Goal: Task Accomplishment & Management: Complete application form

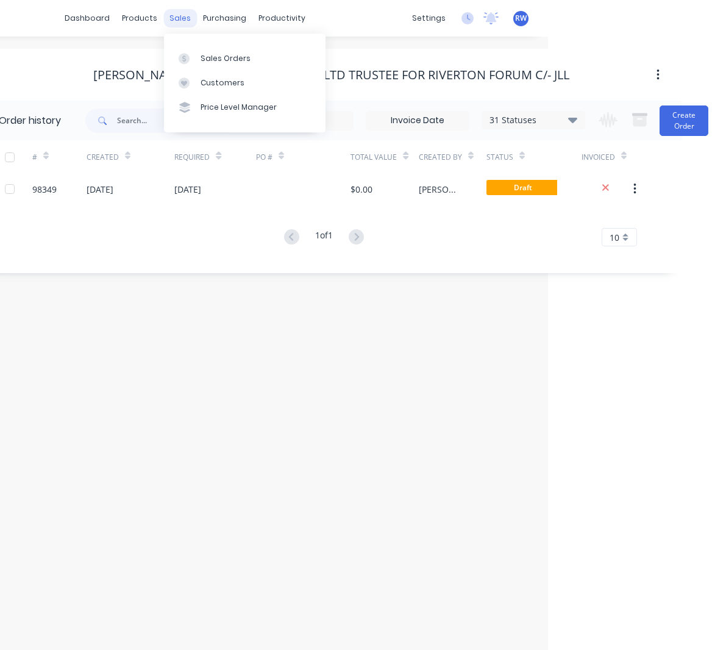
scroll to position [1, 179]
click at [219, 56] on div "Sales Orders" at bounding box center [225, 58] width 50 height 11
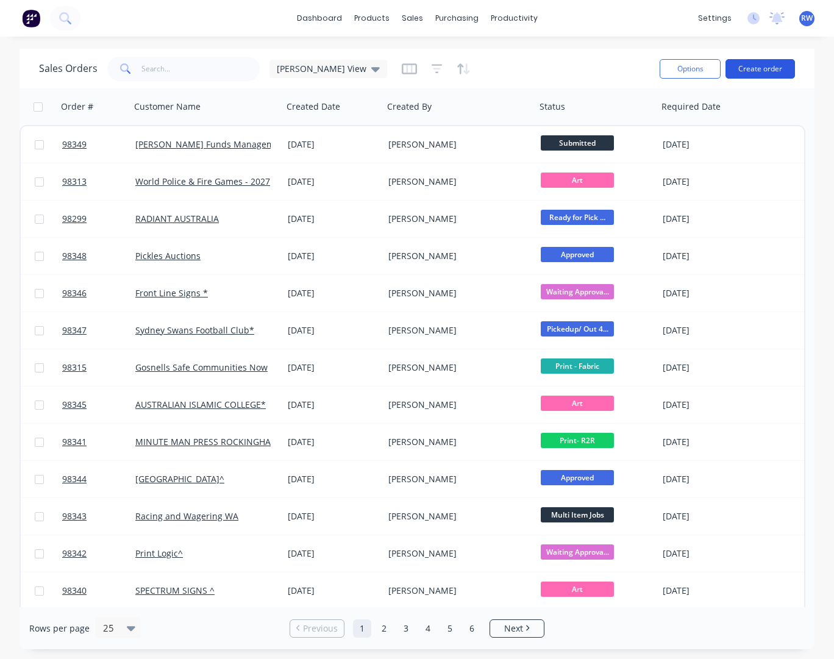
click at [725, 68] on button "Create order" at bounding box center [760, 69] width 70 height 20
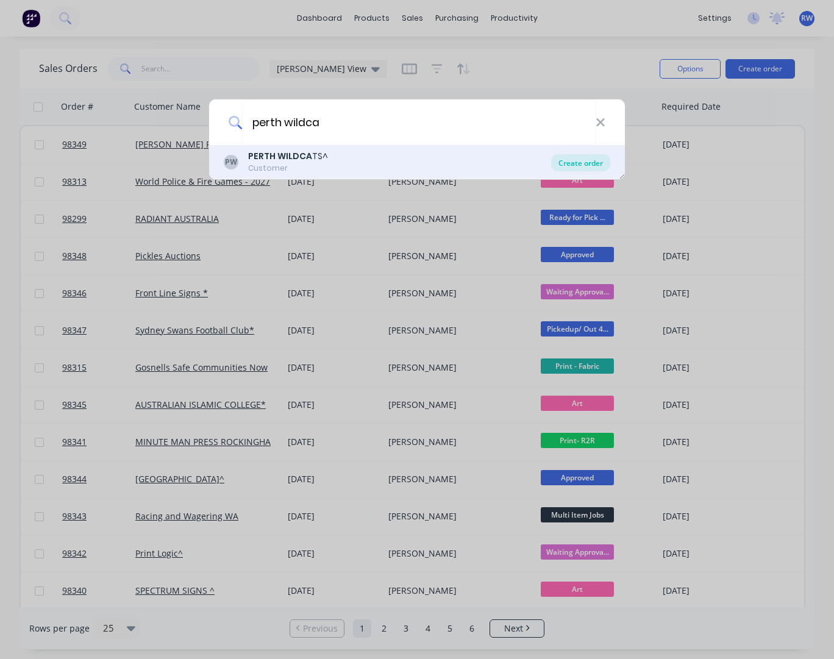
type input "perth wildca"
click at [574, 166] on div "Create order" at bounding box center [580, 162] width 59 height 17
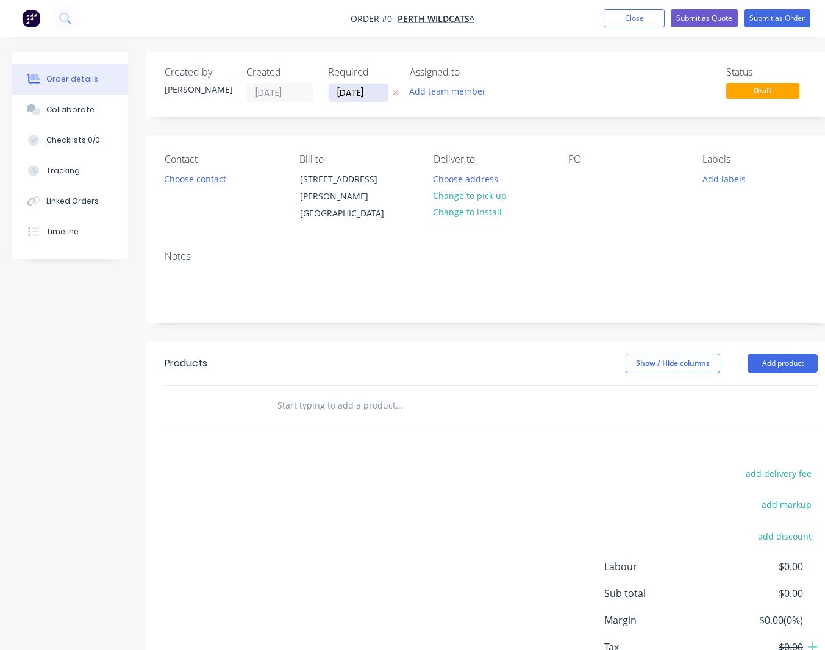
click at [379, 94] on input "[DATE]" at bounding box center [359, 93] width 60 height 18
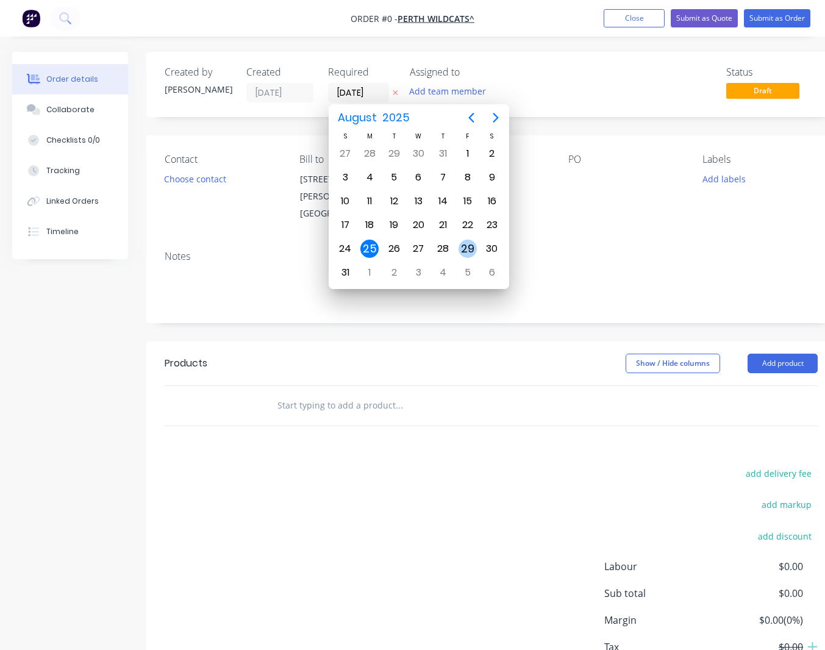
click at [468, 246] on div "29" at bounding box center [467, 249] width 18 height 18
type input "[DATE]"
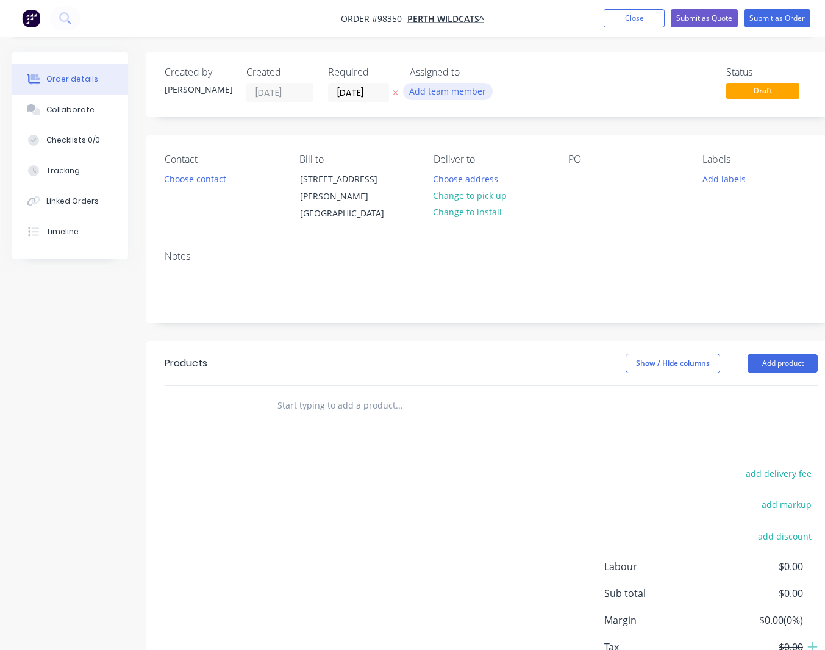
click at [443, 91] on button "Add team member" at bounding box center [448, 91] width 90 height 16
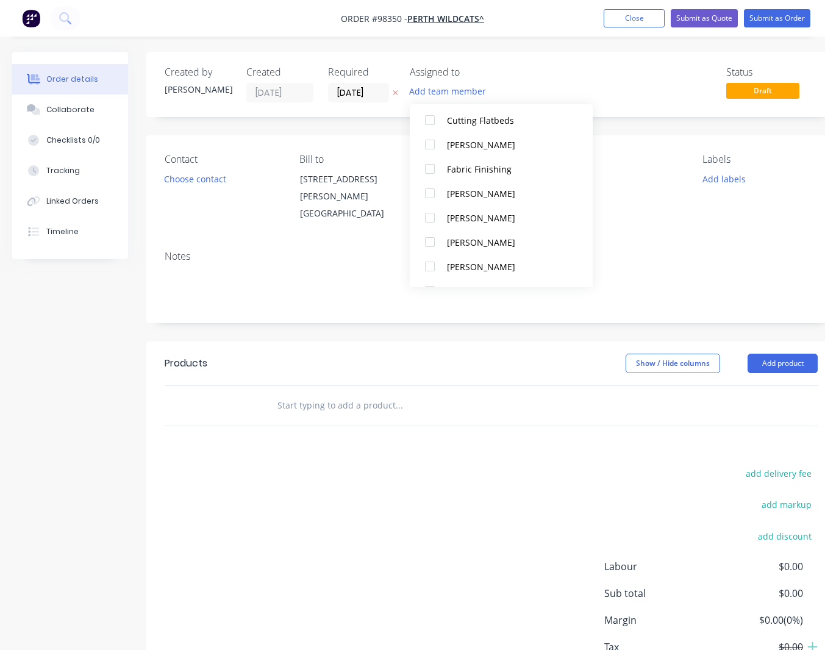
scroll to position [280, 0]
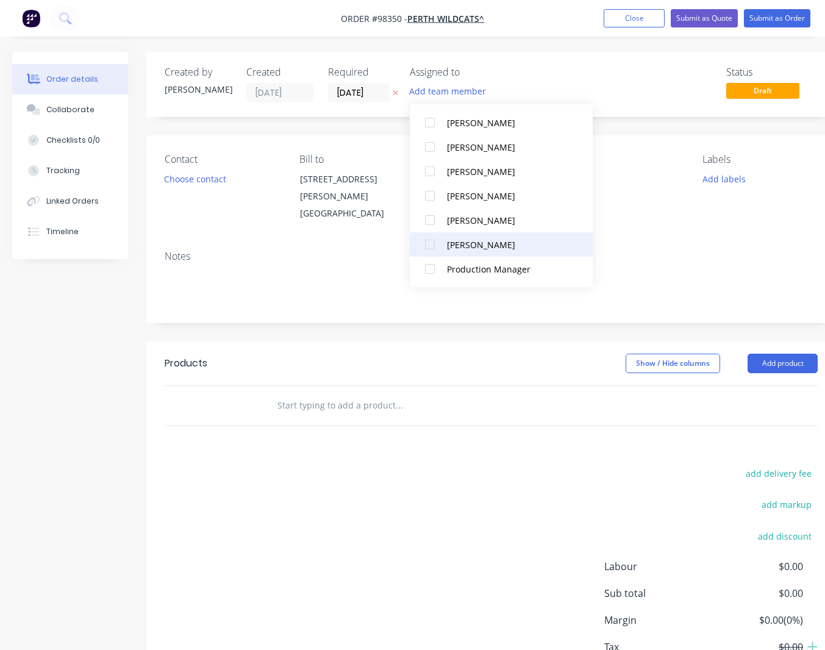
click at [467, 243] on div "[PERSON_NAME]" at bounding box center [508, 244] width 122 height 13
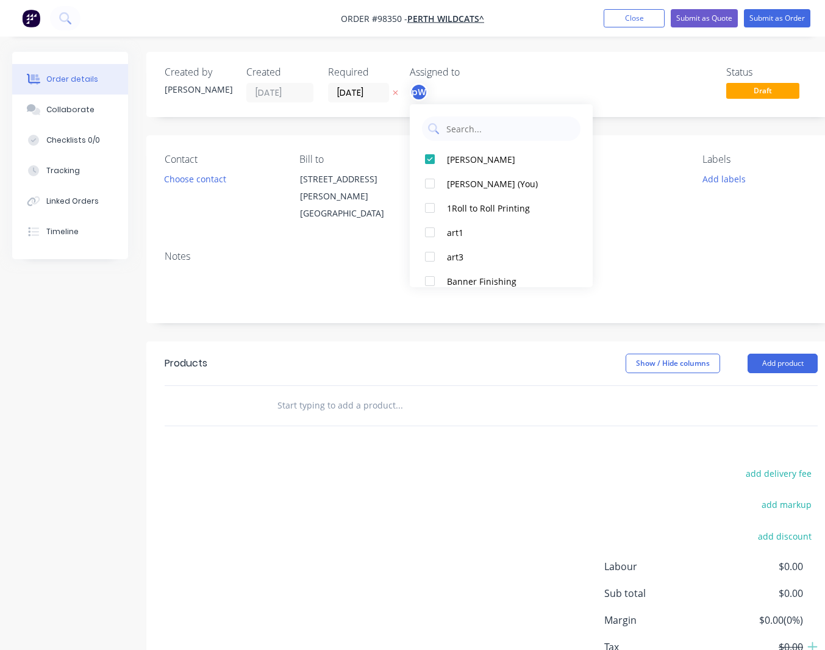
click at [672, 98] on div "Status Draft" at bounding box center [675, 84] width 286 height 36
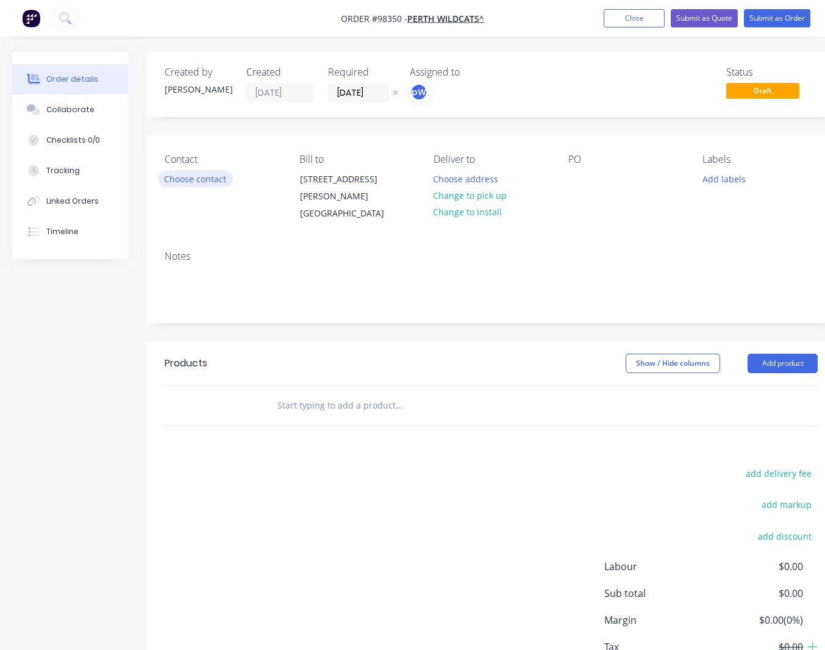
click at [208, 180] on button "Choose contact" at bounding box center [195, 178] width 75 height 16
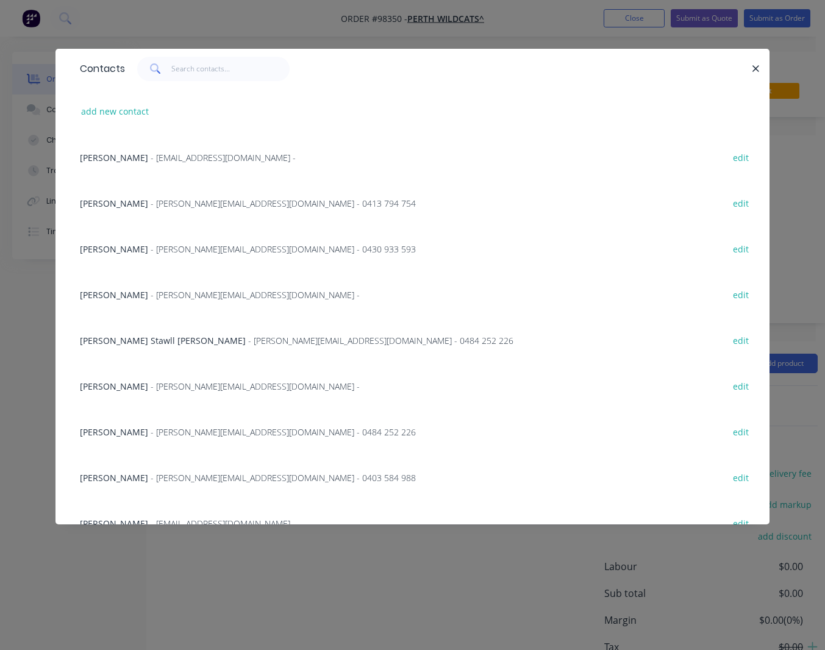
click at [148, 205] on span "[PERSON_NAME]" at bounding box center [114, 204] width 68 height 12
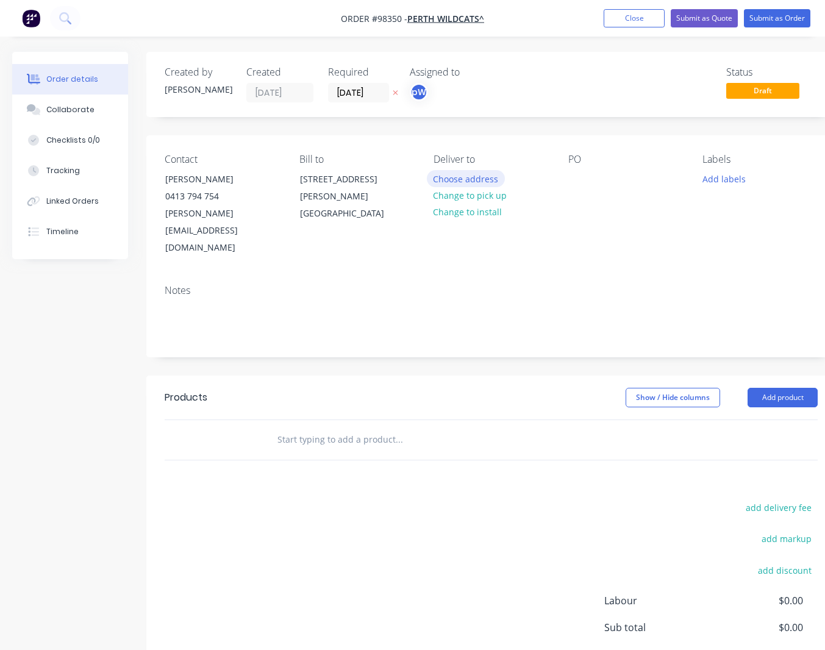
click at [478, 181] on button "Choose address" at bounding box center [466, 178] width 78 height 16
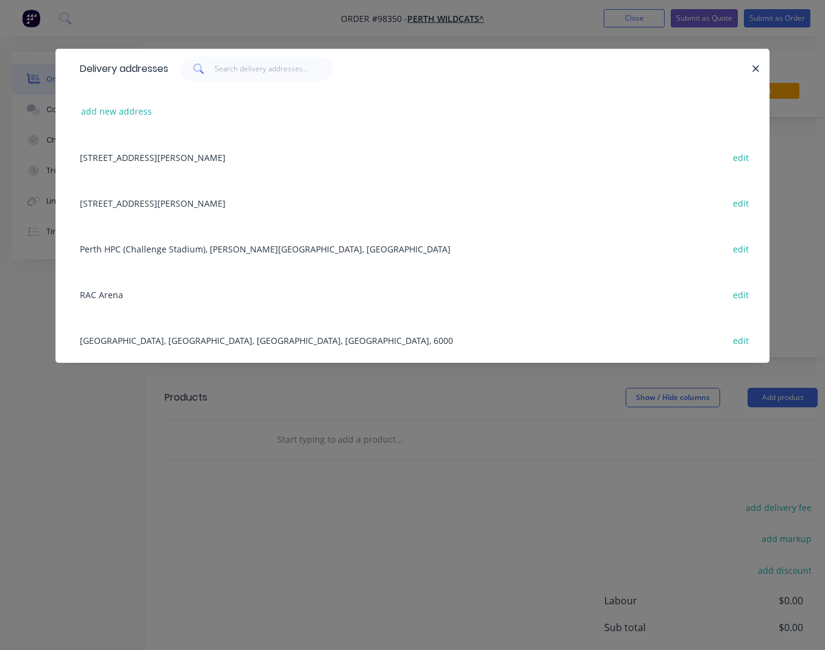
click at [170, 204] on div "[STREET_ADDRESS][PERSON_NAME] edit" at bounding box center [412, 203] width 677 height 46
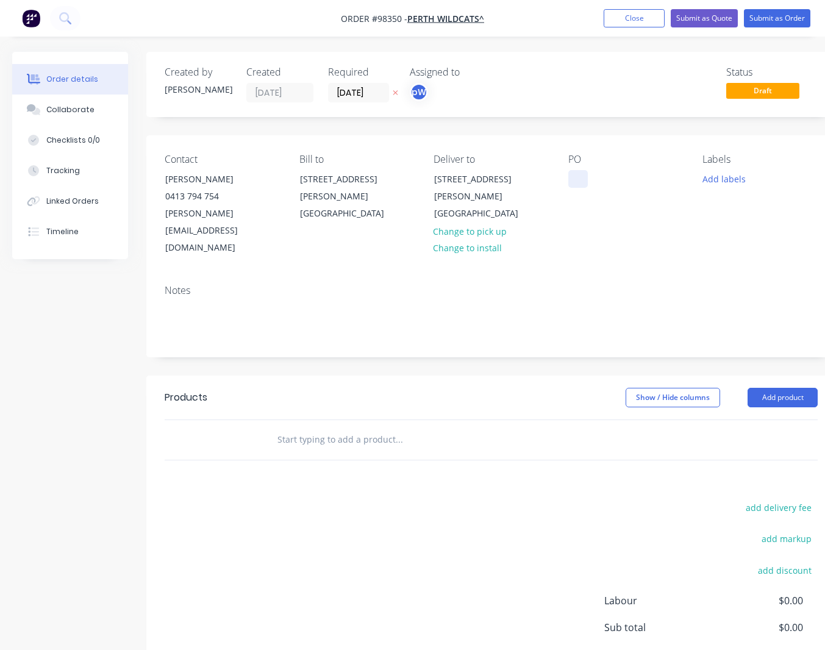
click at [574, 181] on div at bounding box center [578, 179] width 20 height 18
click at [718, 178] on button "Add labels" at bounding box center [724, 178] width 56 height 16
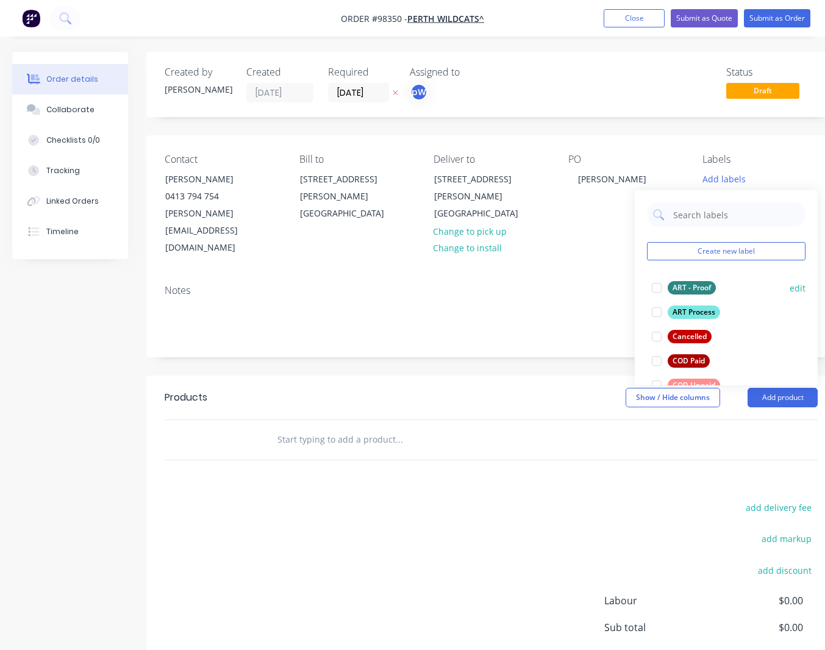
click at [688, 287] on div "ART - Proof" at bounding box center [692, 287] width 48 height 13
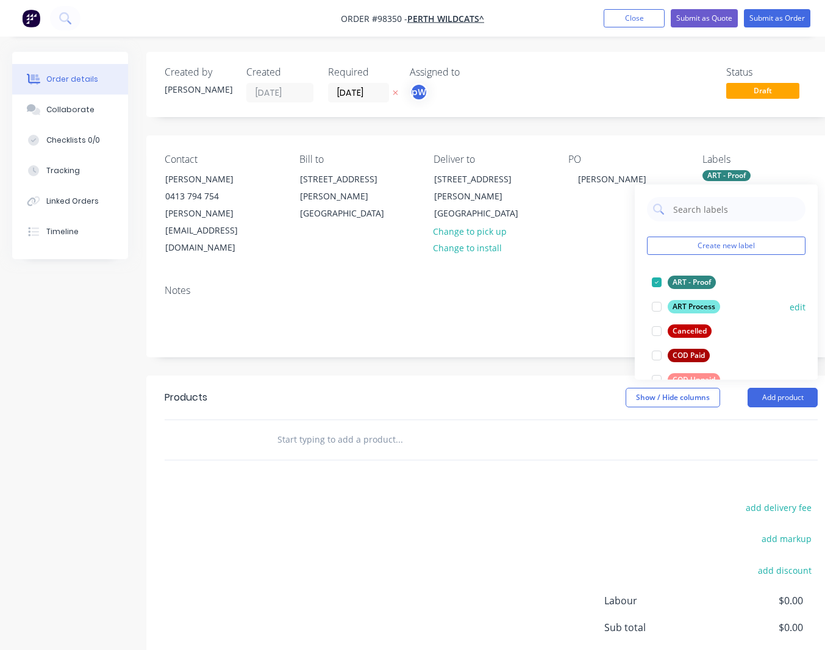
click at [697, 306] on div "ART Process" at bounding box center [694, 306] width 52 height 13
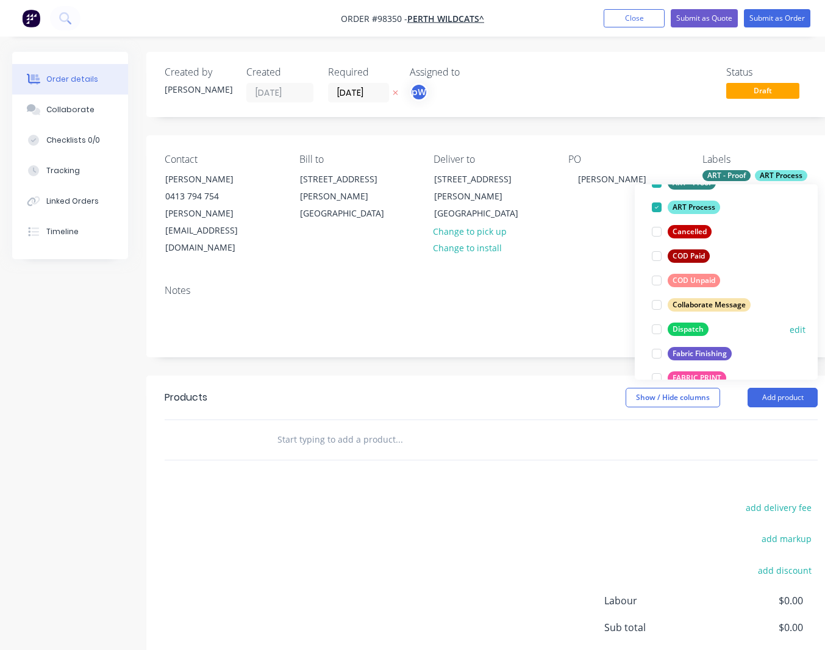
scroll to position [101, 0]
click at [688, 328] on div "Dispatch" at bounding box center [688, 327] width 41 height 13
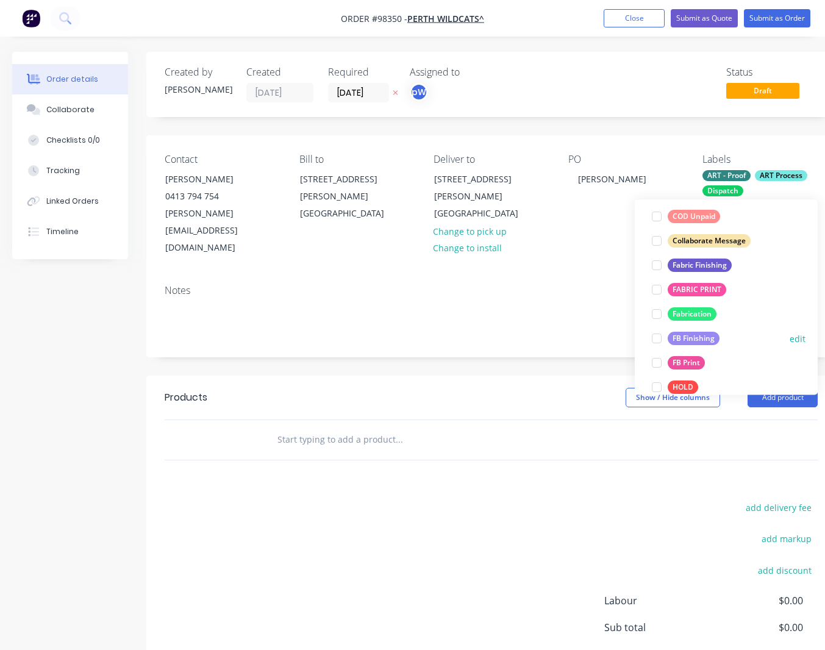
click at [690, 340] on div "FB Finishing" at bounding box center [694, 338] width 52 height 13
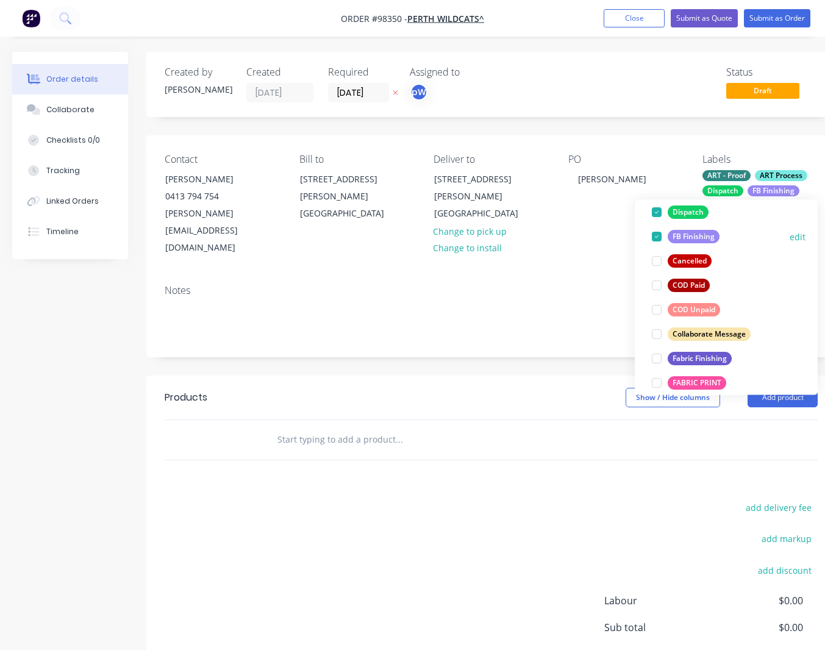
scroll to position [137, 0]
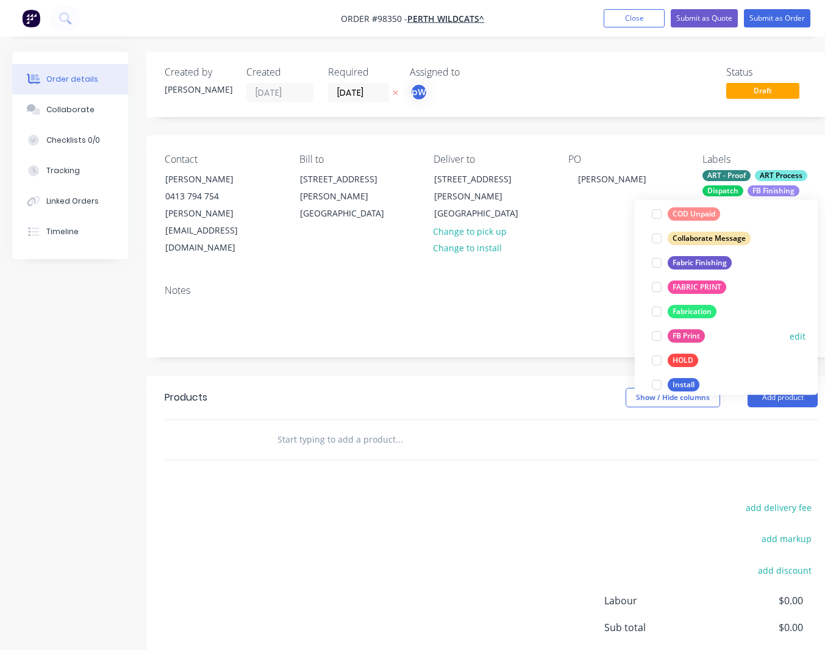
click at [675, 333] on div "FB Print" at bounding box center [686, 336] width 37 height 13
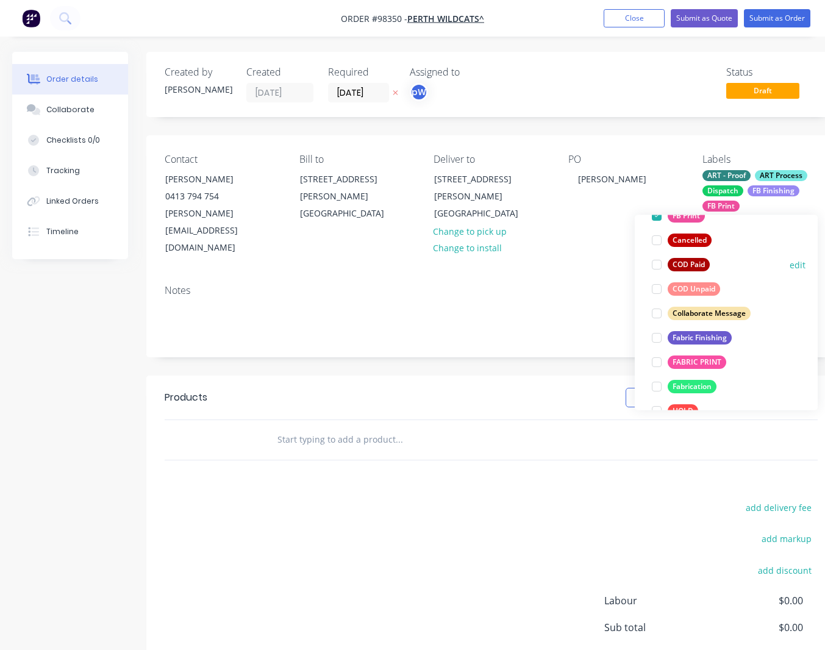
scroll to position [197, 0]
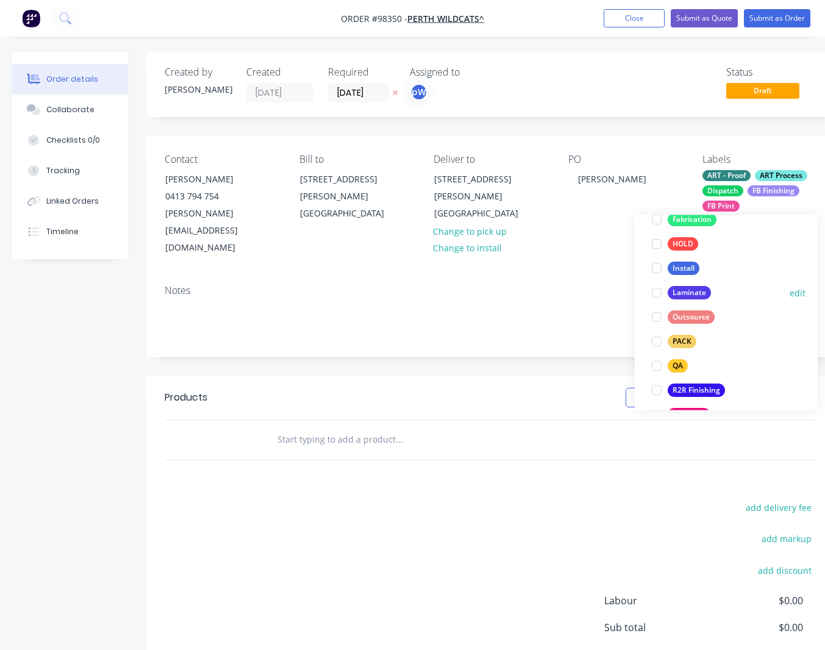
click at [694, 292] on div "Laminate" at bounding box center [689, 293] width 43 height 13
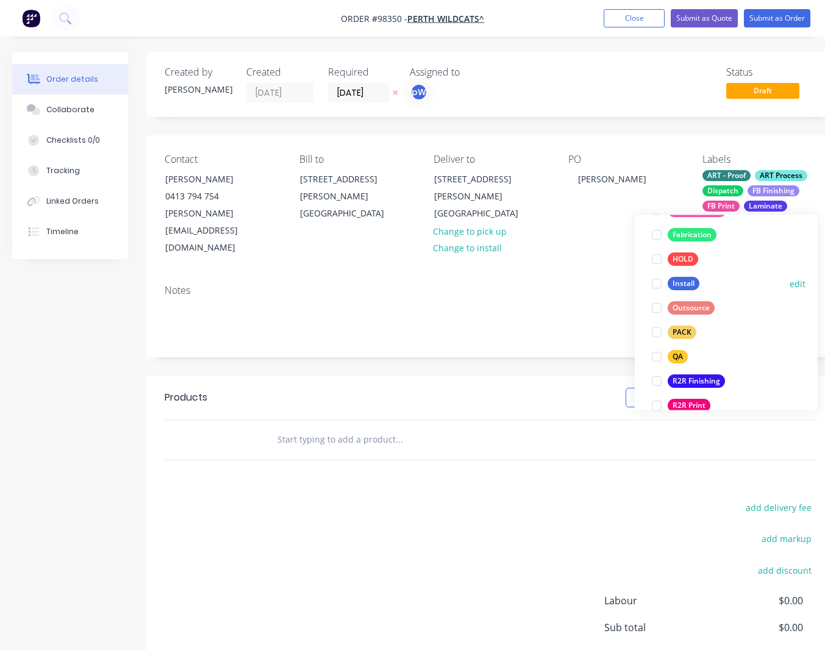
scroll to position [371, 0]
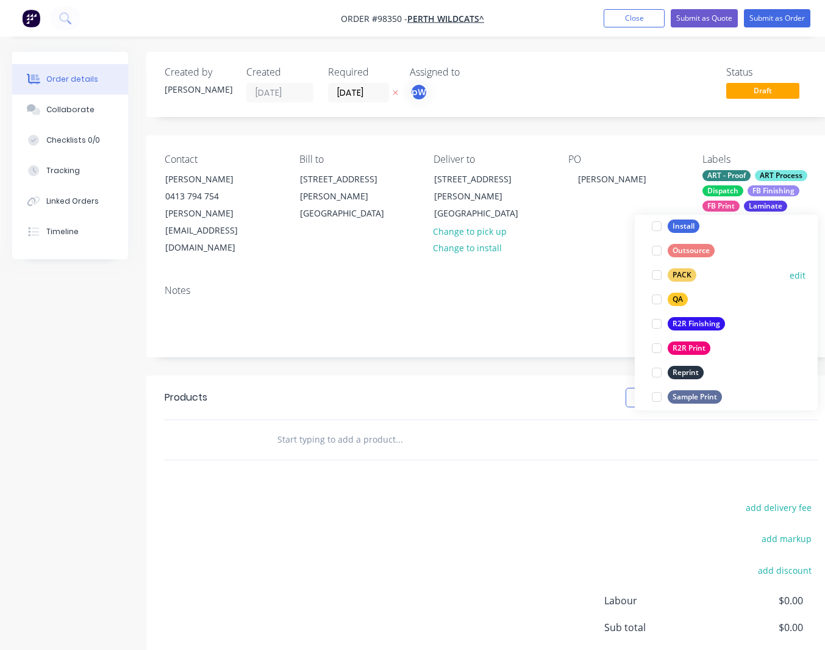
click at [672, 278] on div "PACK" at bounding box center [682, 275] width 29 height 13
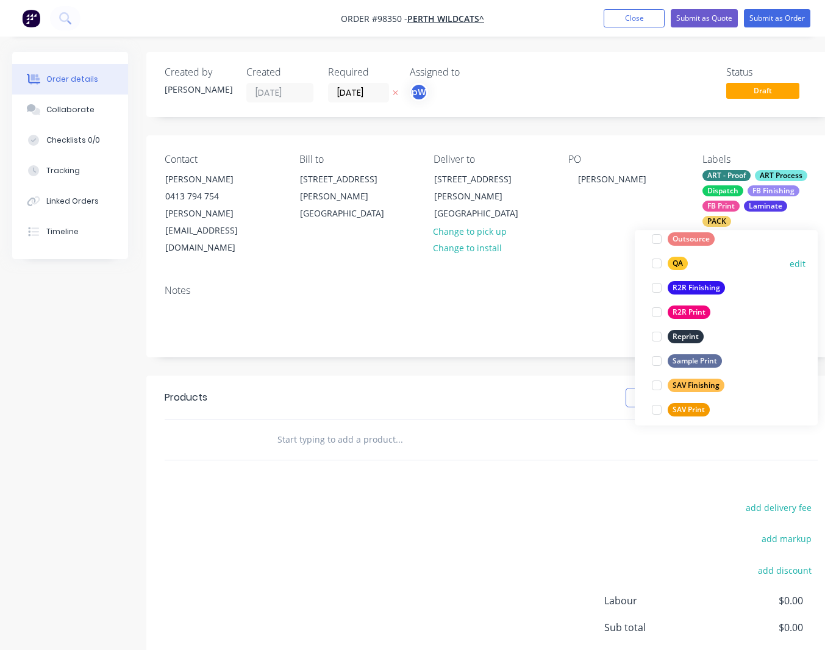
click at [675, 264] on div "QA" at bounding box center [678, 263] width 20 height 13
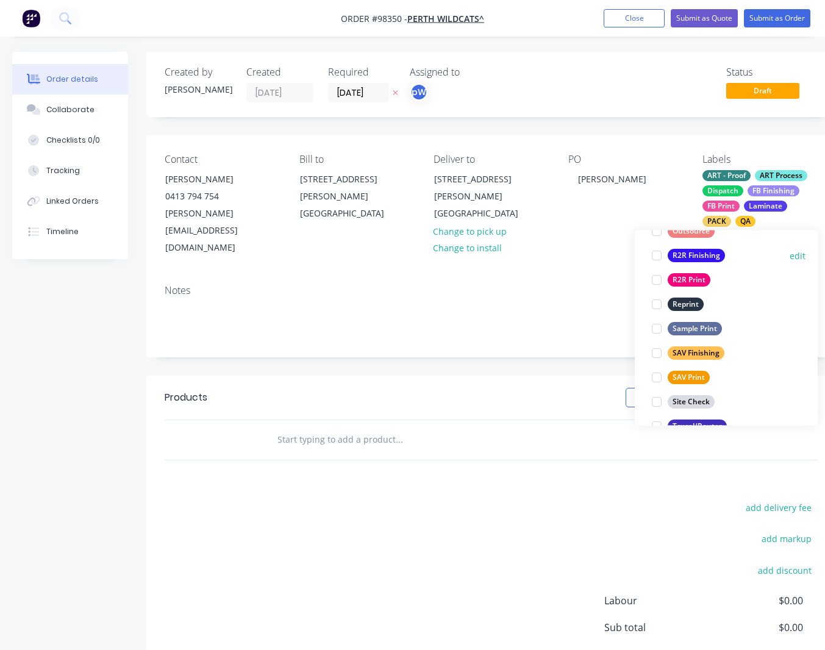
scroll to position [513, 0]
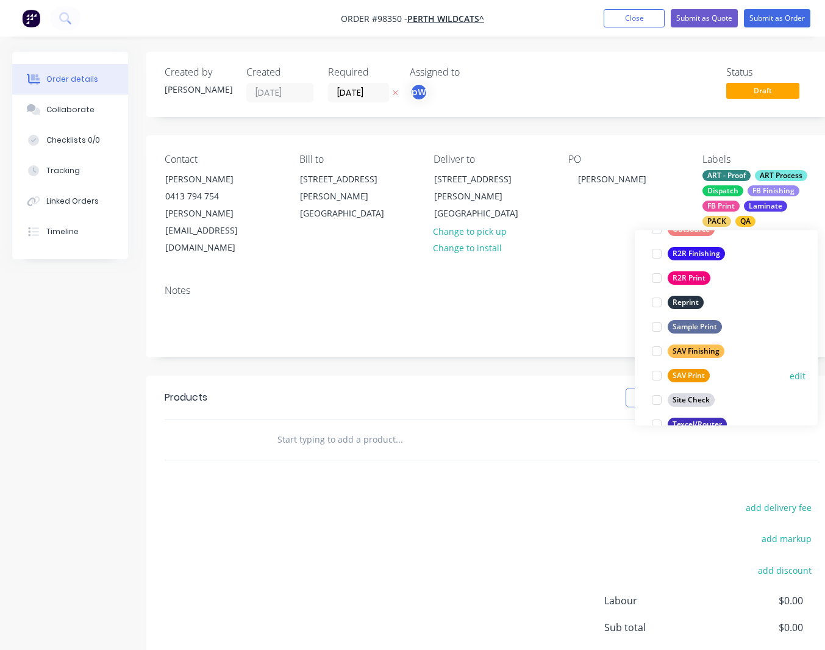
click at [679, 375] on div "SAV Print" at bounding box center [689, 375] width 42 height 13
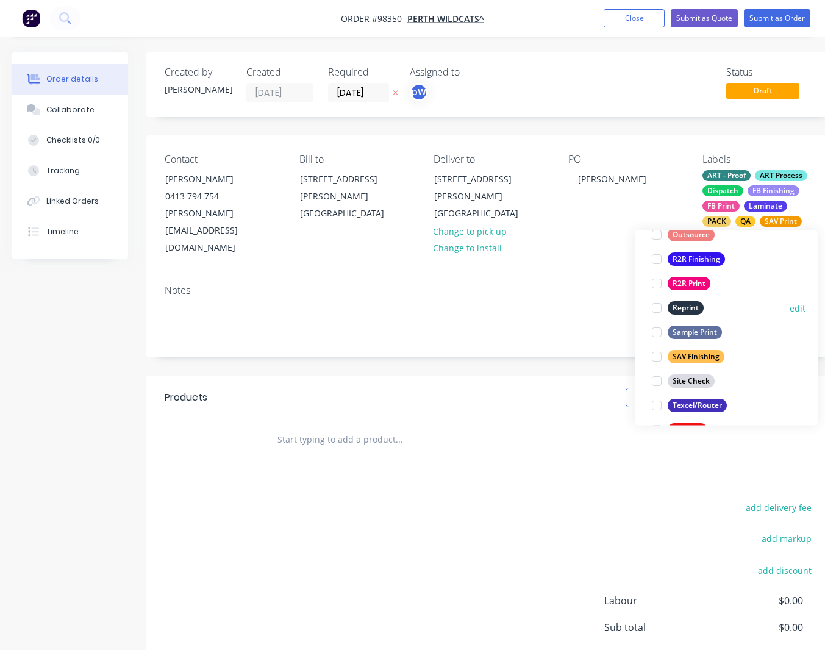
scroll to position [540, 0]
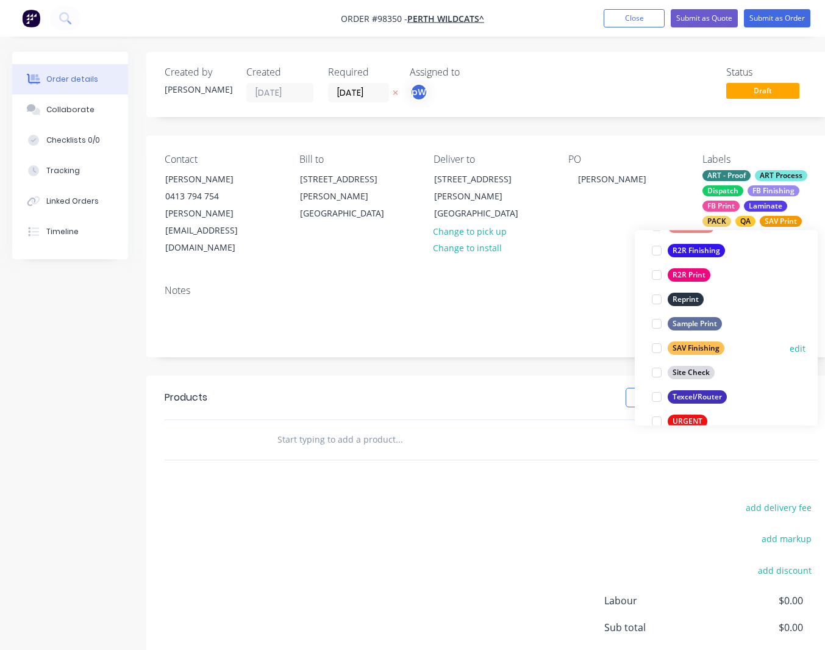
click at [684, 348] on div "SAV Finishing" at bounding box center [696, 348] width 57 height 13
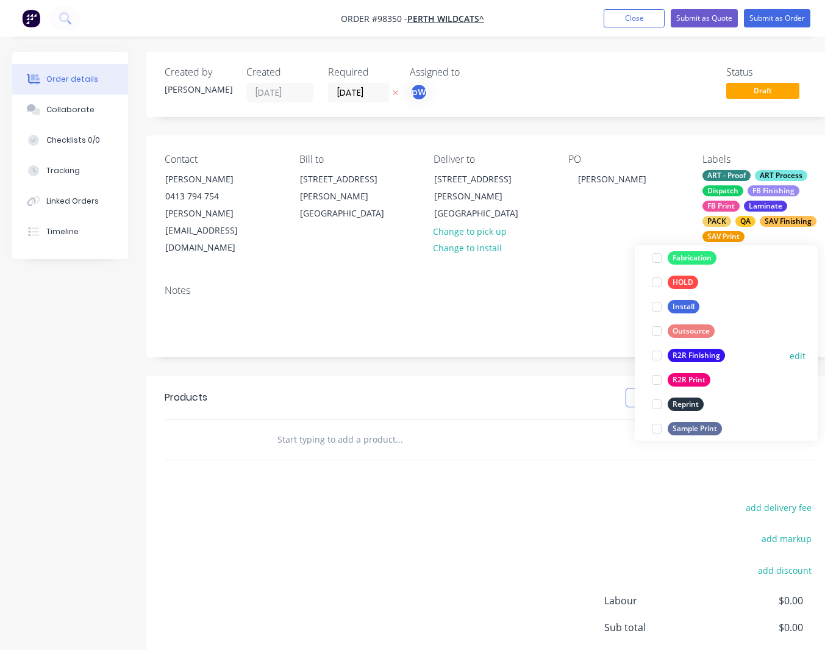
scroll to position [585, 0]
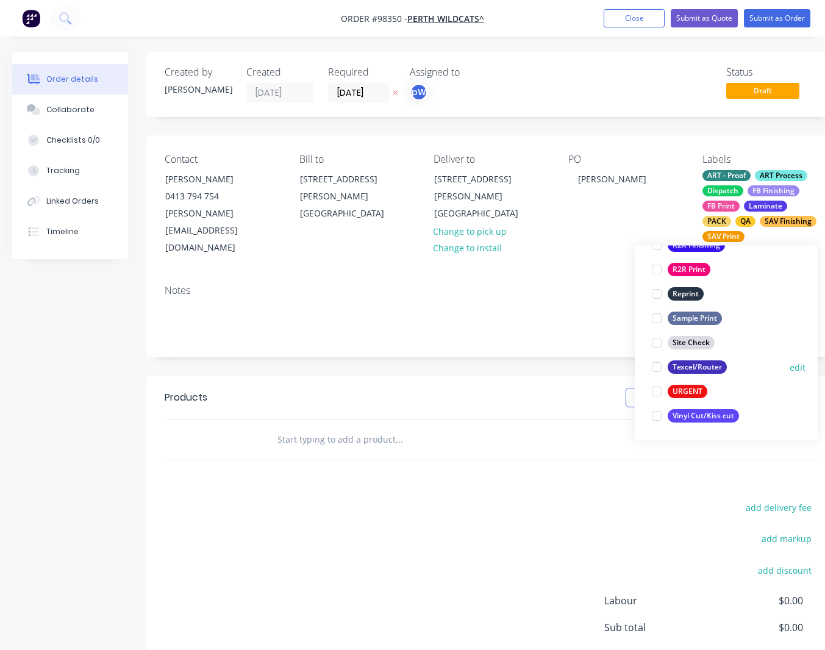
click at [685, 368] on div "Texcel/Router" at bounding box center [697, 367] width 59 height 13
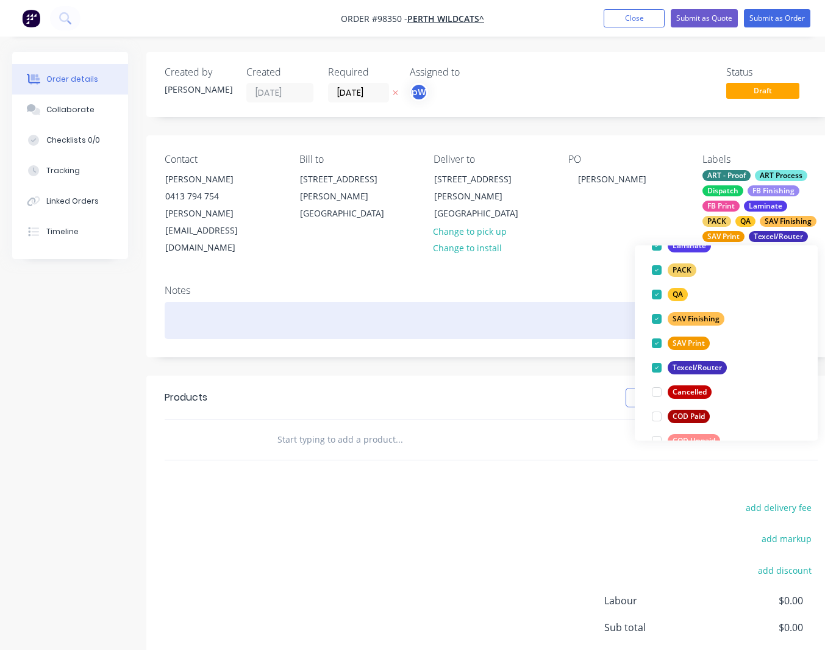
click at [221, 303] on div at bounding box center [491, 320] width 653 height 37
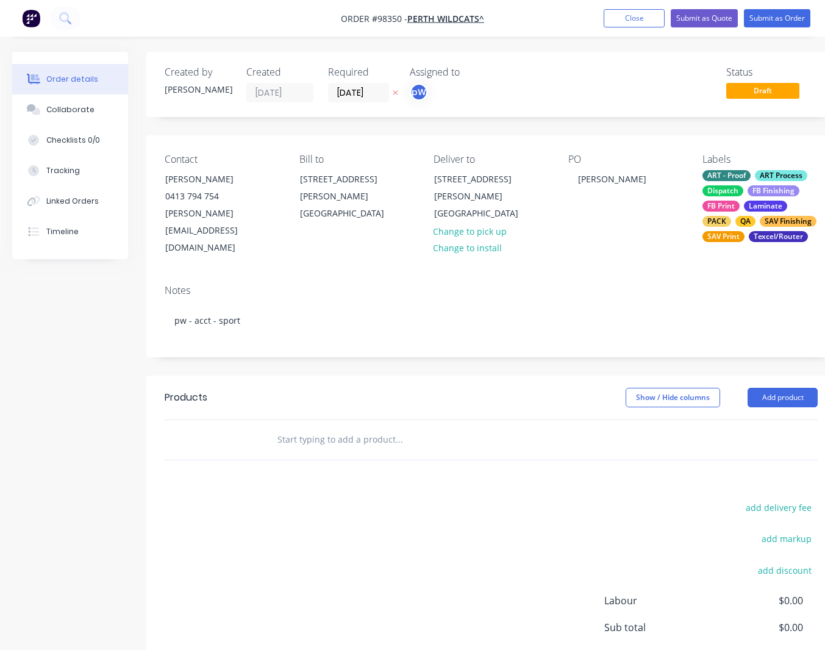
click at [287, 427] on input "text" at bounding box center [399, 439] width 244 height 24
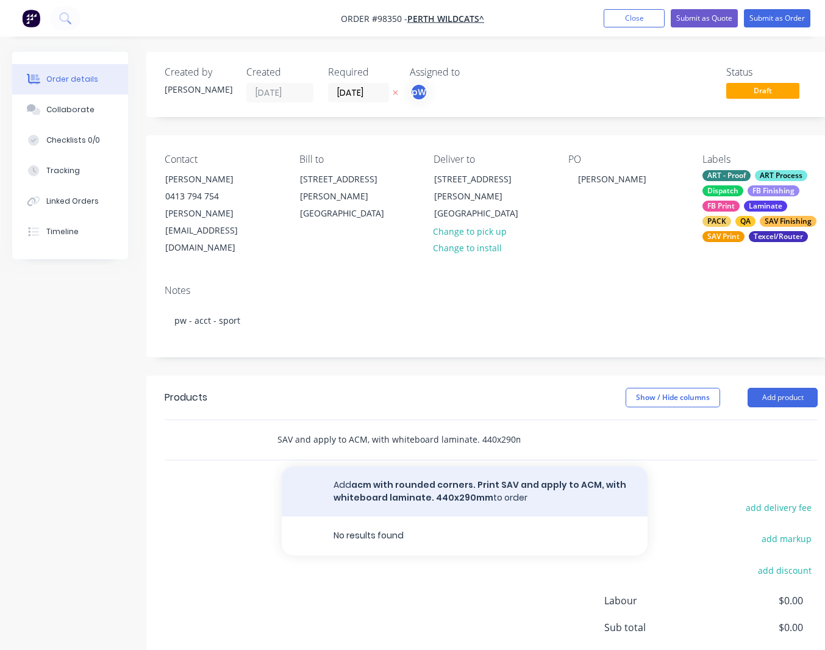
scroll to position [1, 1]
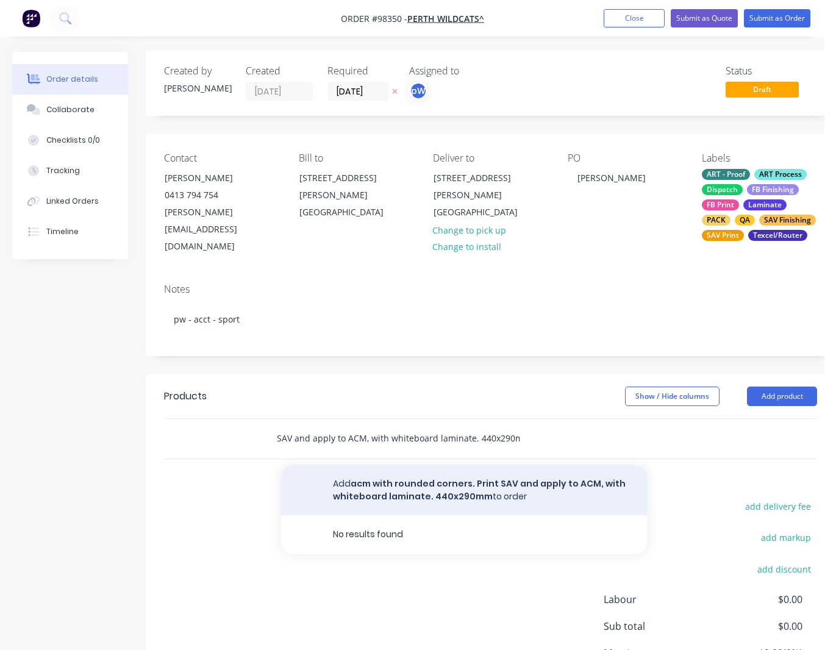
type input "acm with rounded corners. Print SAV and apply to ACM, with whiteboard laminate.…"
click at [458, 471] on button "Add acm with rounded corners. Print SAV and apply to ACM, with whiteboard lamin…" at bounding box center [464, 490] width 366 height 50
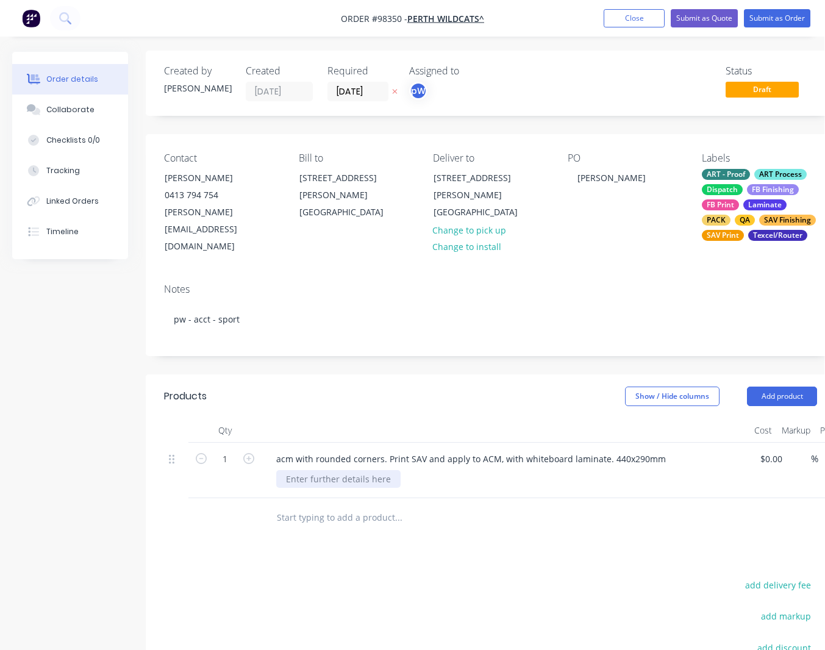
click at [329, 470] on div at bounding box center [338, 479] width 124 height 18
drag, startPoint x: 392, startPoint y: 466, endPoint x: 399, endPoint y: 480, distance: 15.3
click at [392, 470] on div "will need to recreate artwprk from photo - as I cant find in archives (unless t…" at bounding box center [491, 479] width 431 height 18
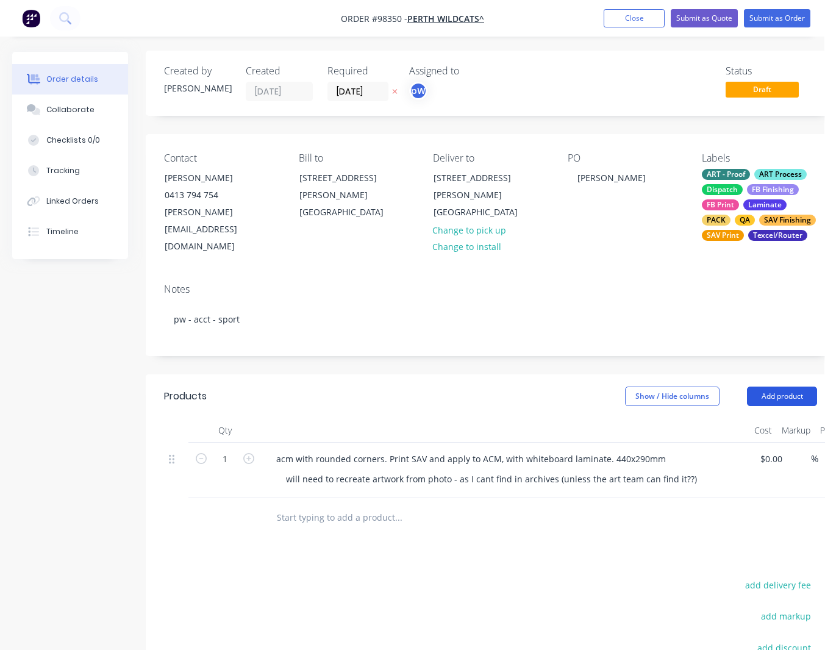
click at [725, 387] on button "Add product" at bounding box center [782, 397] width 70 height 20
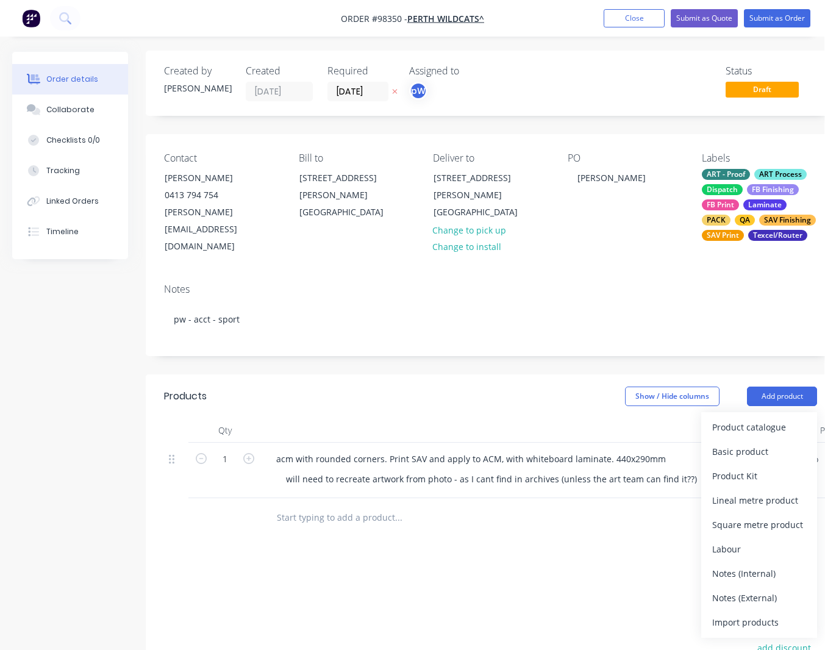
drag, startPoint x: 751, startPoint y: 582, endPoint x: 697, endPoint y: 568, distance: 56.0
click at [725, 589] on div "Notes (External)" at bounding box center [759, 598] width 94 height 18
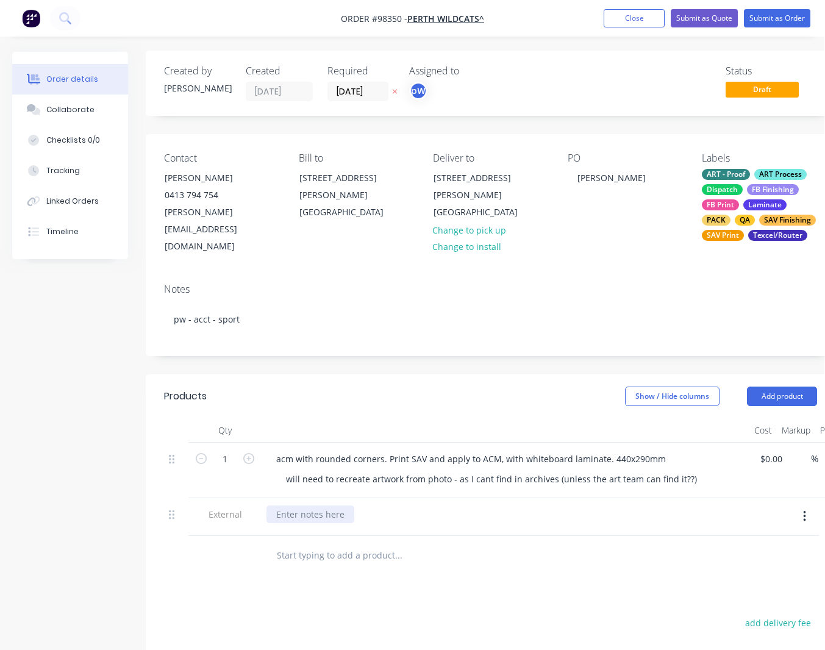
click at [301, 505] on div at bounding box center [310, 514] width 88 height 18
click at [247, 453] on icon "button" at bounding box center [248, 458] width 11 height 11
click at [246, 453] on icon "button" at bounding box center [248, 458] width 11 height 11
click at [248, 453] on icon "button" at bounding box center [248, 458] width 11 height 11
type input "4"
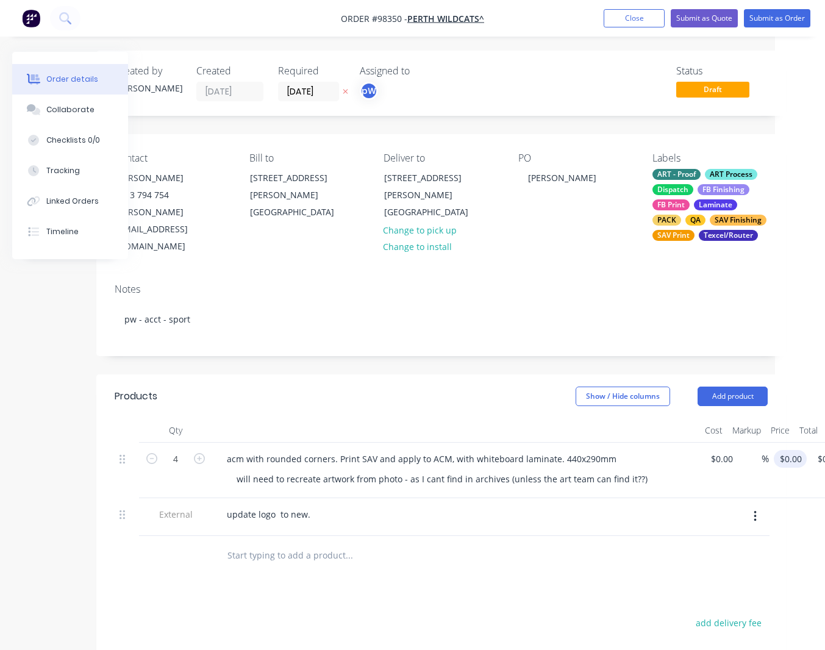
scroll to position [1, 64]
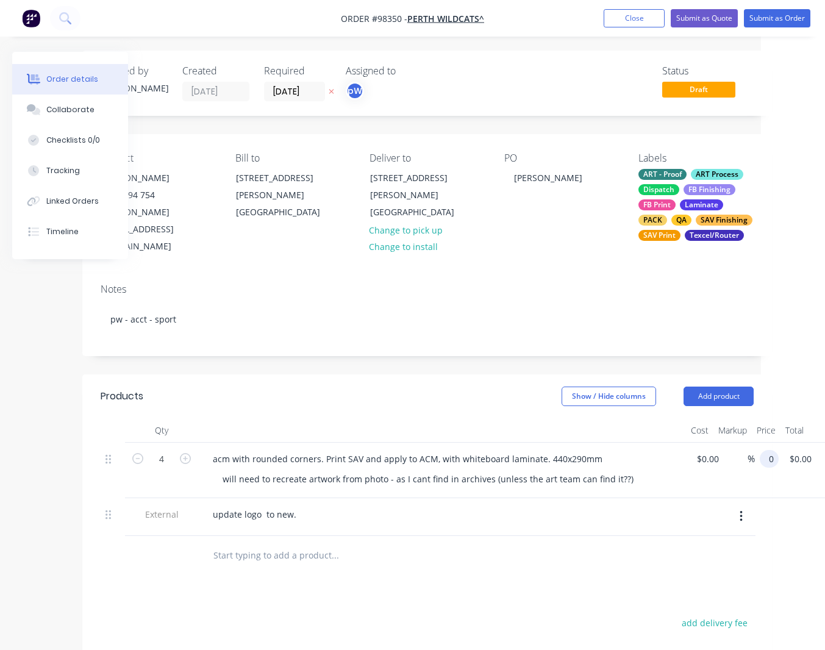
click at [725, 450] on input "0" at bounding box center [772, 459] width 14 height 18
type input "$62.55"
type input "$250.20"
drag, startPoint x: 298, startPoint y: 501, endPoint x: 310, endPoint y: 506, distance: 13.1
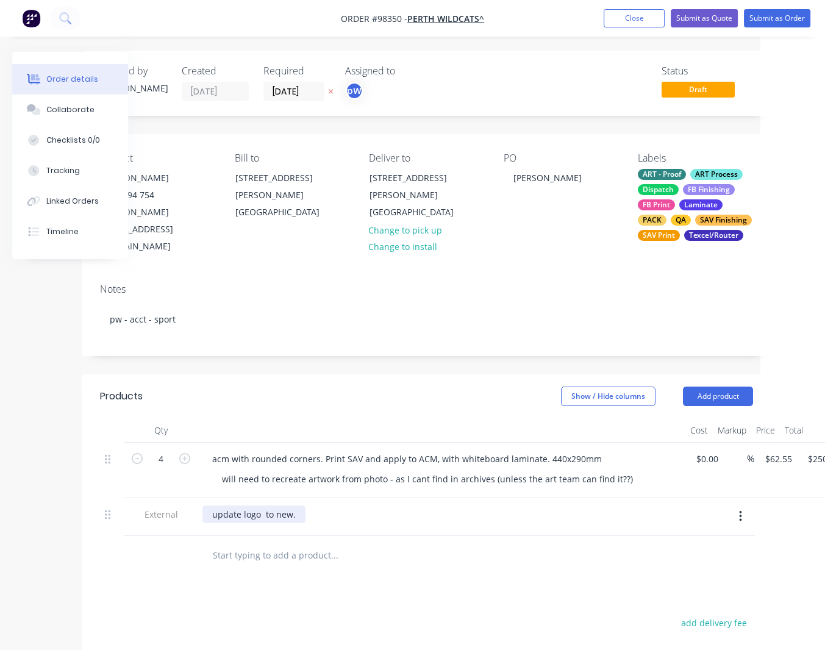
click at [298, 505] on div "update logo to new." at bounding box center [253, 514] width 103 height 18
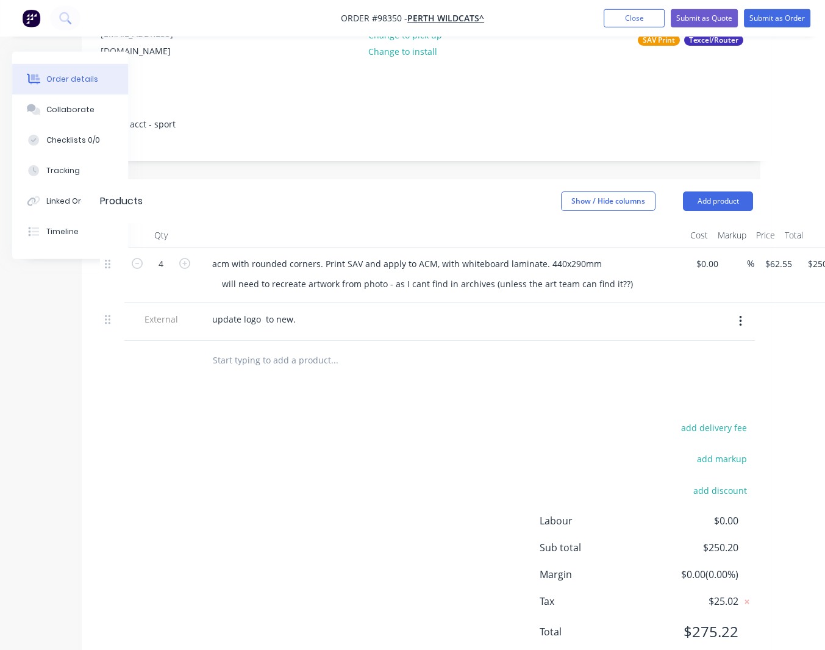
scroll to position [223, 65]
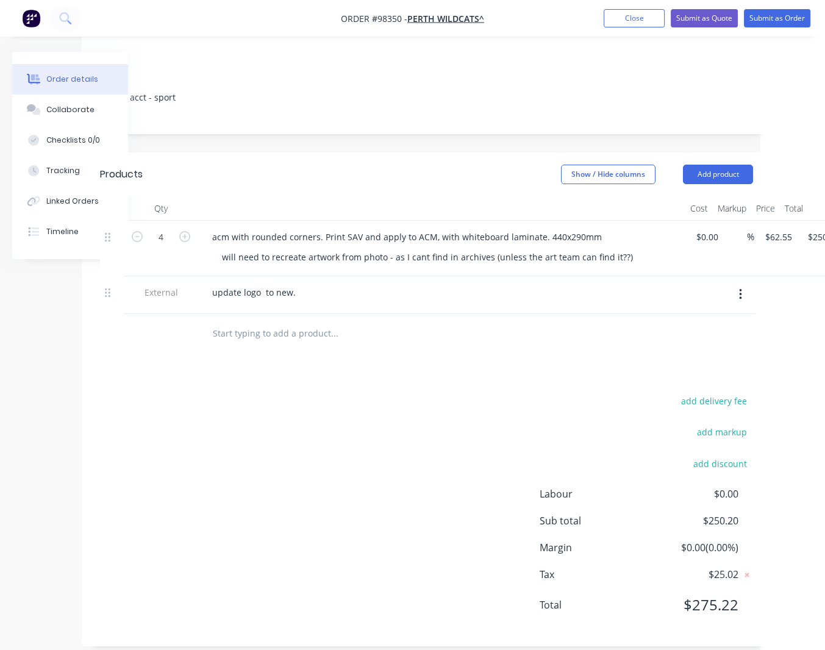
click at [307, 283] on div "update logo to new." at bounding box center [441, 292] width 478 height 18
click at [296, 283] on div "update logo to new." at bounding box center [253, 292] width 103 height 18
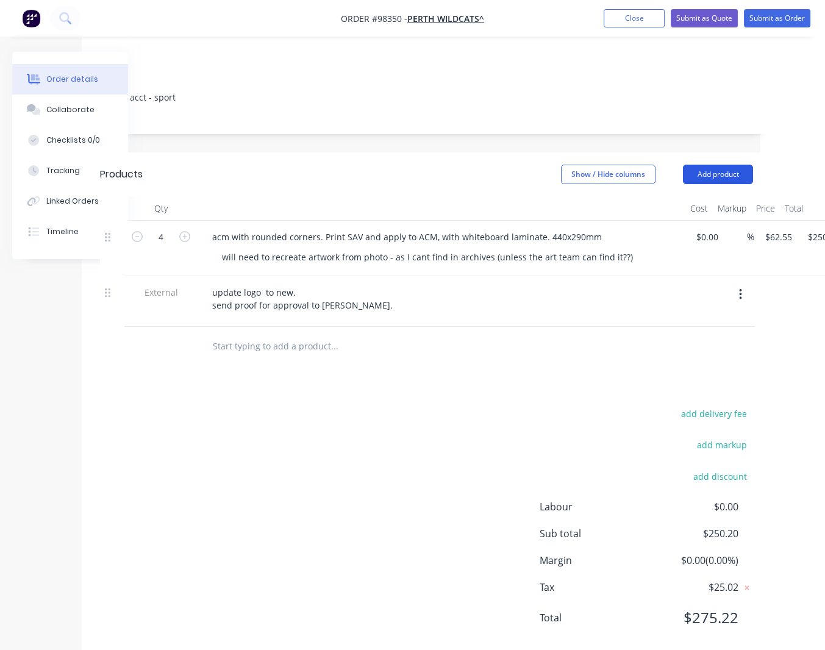
click at [722, 165] on button "Add product" at bounding box center [718, 175] width 70 height 20
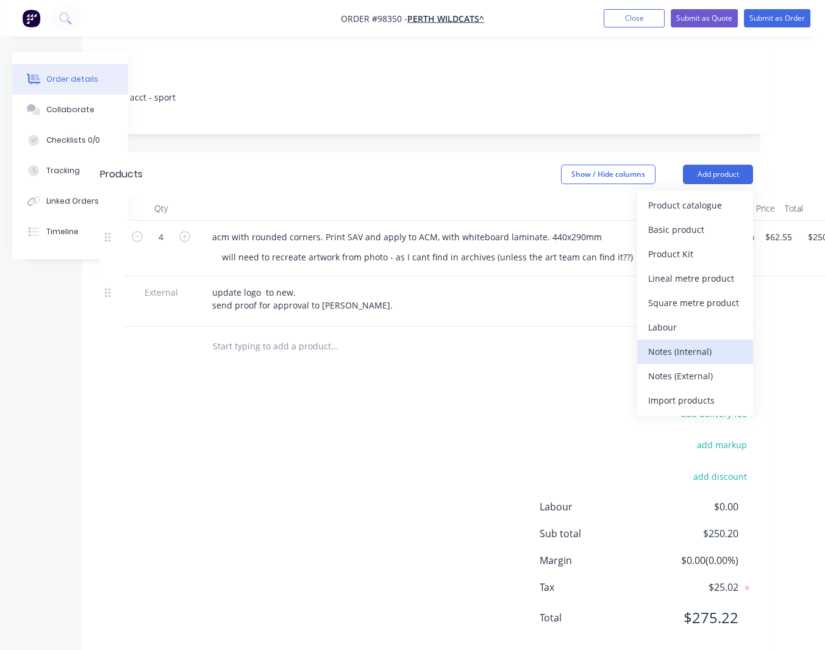
click at [694, 343] on div "Notes (Internal)" at bounding box center [695, 352] width 94 height 18
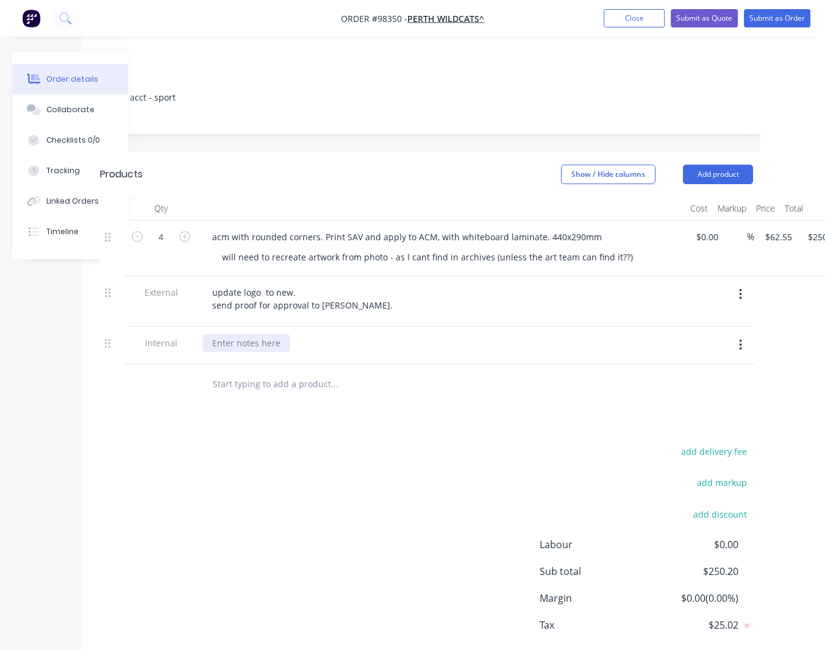
click at [265, 334] on div at bounding box center [246, 343] width 88 height 18
drag, startPoint x: 238, startPoint y: 329, endPoint x: 248, endPoint y: 346, distance: 19.4
click at [239, 334] on div "would [PERSON_NAME] (this week if possible please)" at bounding box center [319, 343] width 235 height 18
click at [715, 443] on button "add delivery fee" at bounding box center [713, 451] width 79 height 16
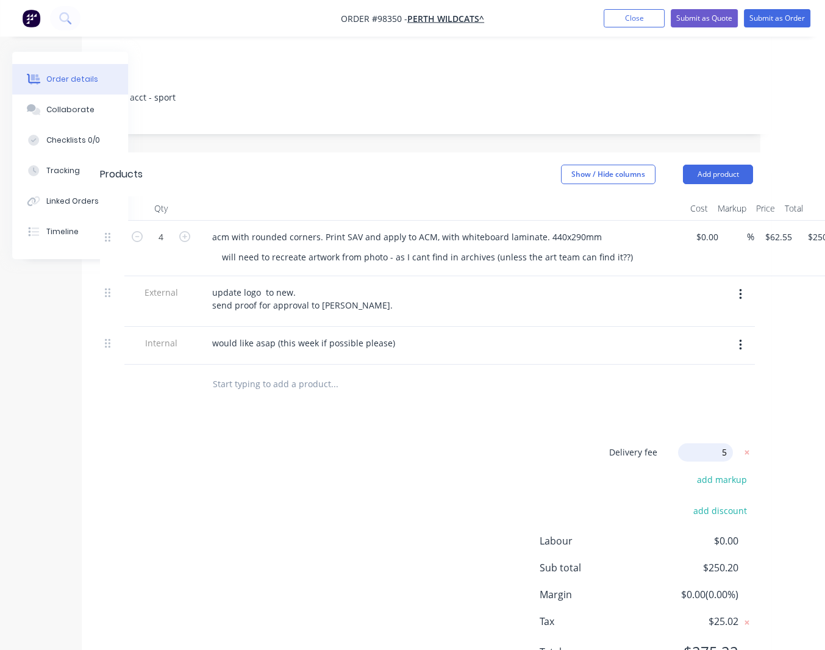
type input "55"
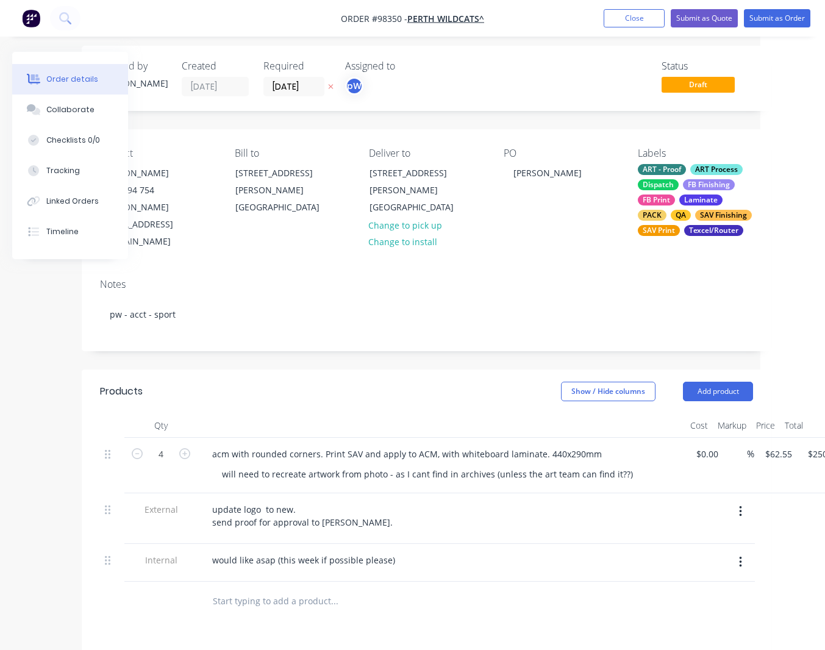
scroll to position [5, 65]
click at [610, 22] on button "Close" at bounding box center [634, 18] width 61 height 18
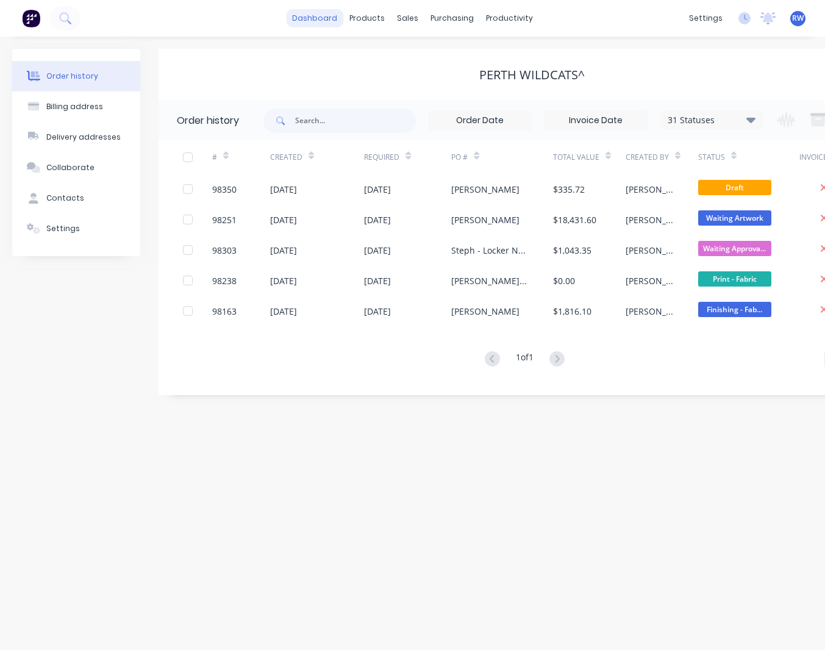
click at [313, 19] on link "dashboard" at bounding box center [314, 18] width 57 height 18
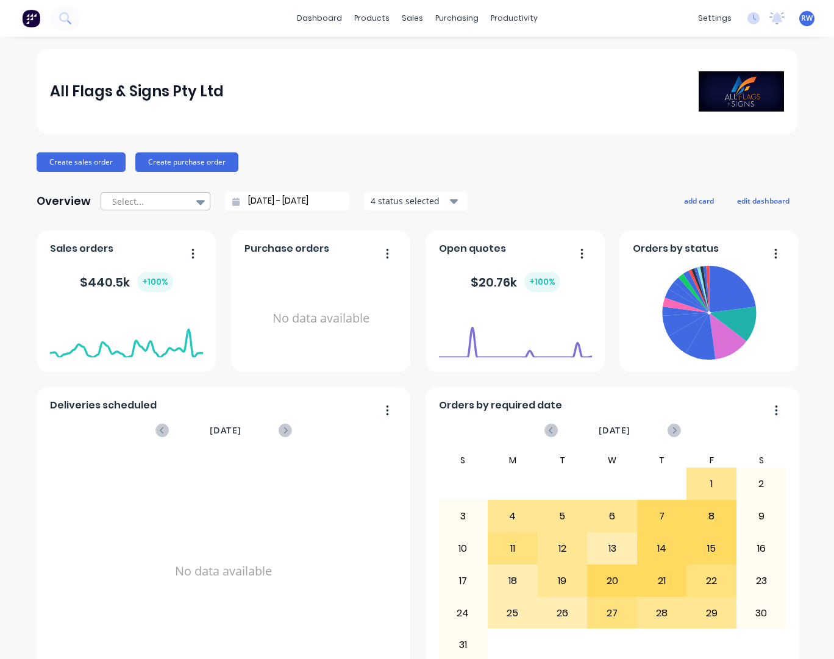
click at [144, 205] on div at bounding box center [149, 201] width 77 height 15
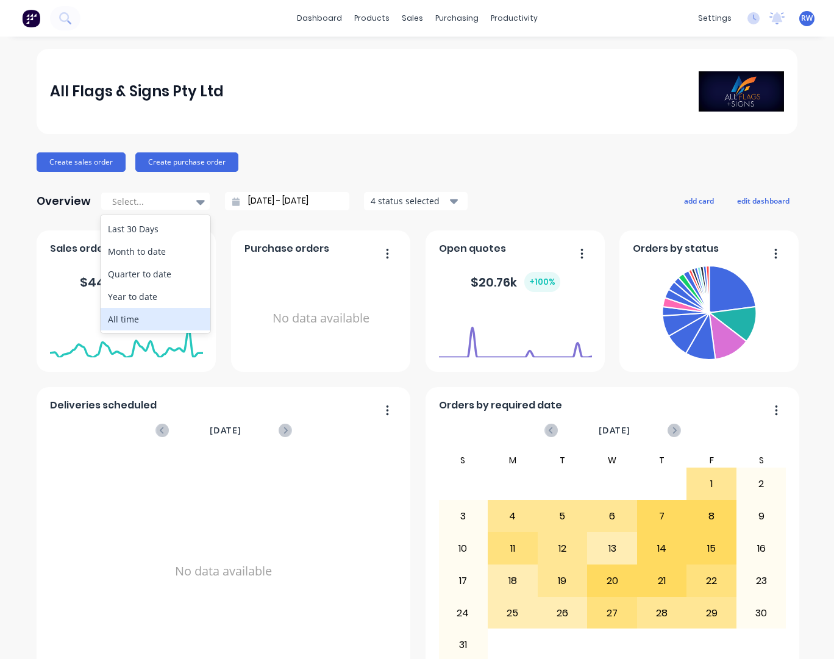
click at [126, 321] on div "All time" at bounding box center [156, 319] width 110 height 23
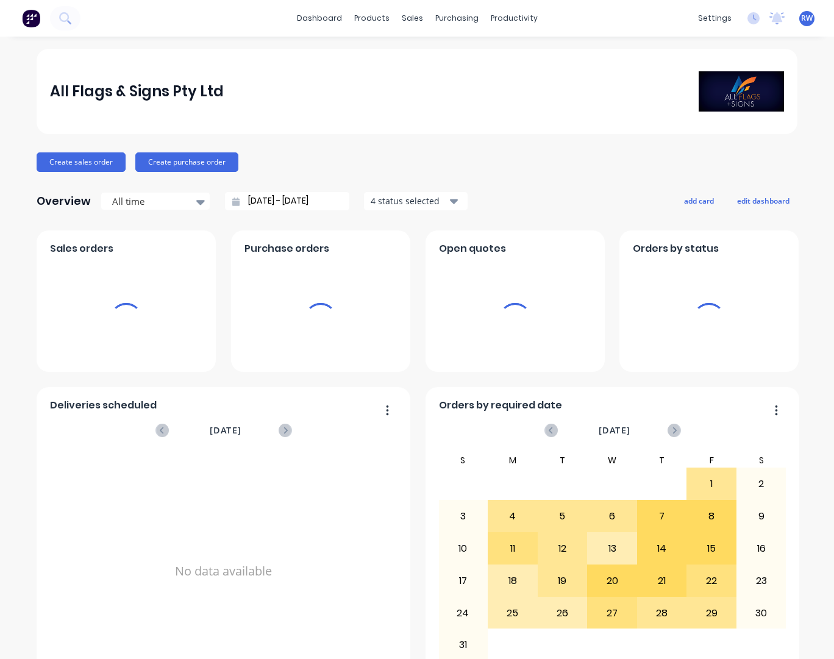
type input "[DATE] - [DATE]"
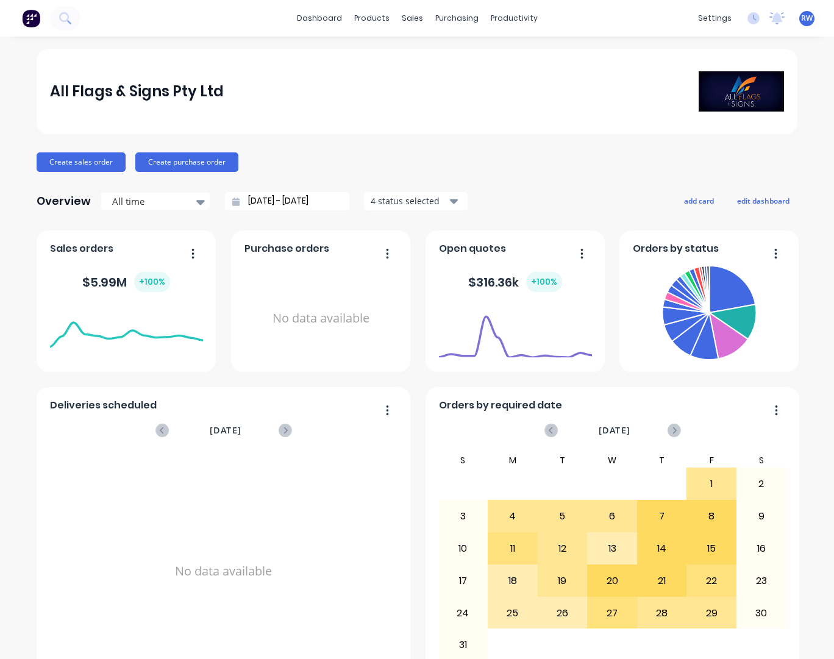
click at [725, 253] on icon "button" at bounding box center [776, 253] width 2 height 10
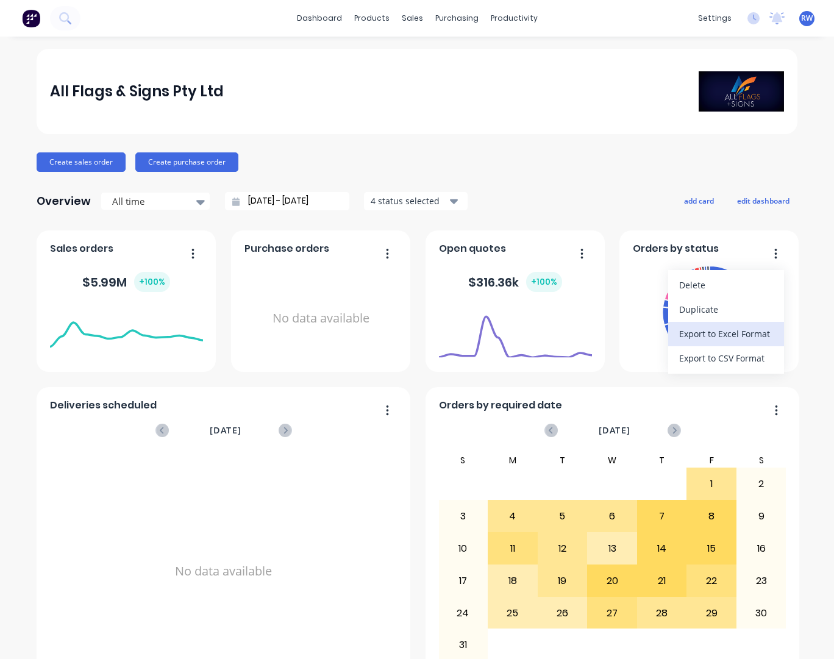
click at [725, 337] on div "Export to Excel Format" at bounding box center [726, 334] width 94 height 18
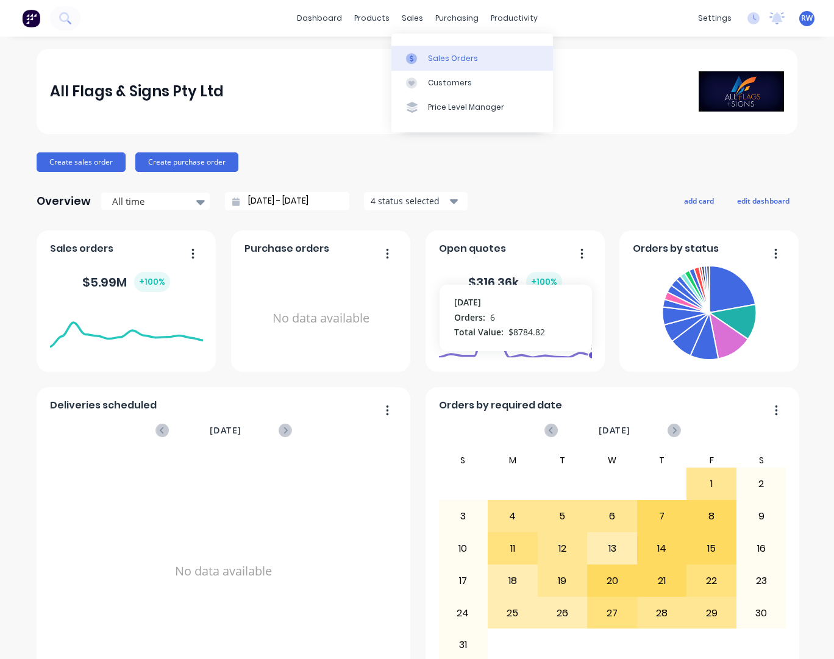
click at [447, 57] on div "Sales Orders" at bounding box center [453, 58] width 50 height 11
